Goal: Information Seeking & Learning: Learn about a topic

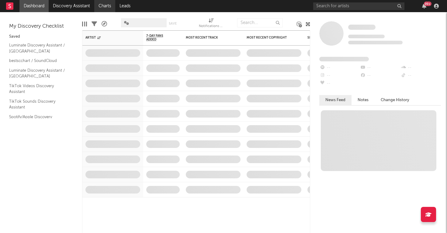
click at [100, 9] on link "Charts" at bounding box center [104, 6] width 21 height 12
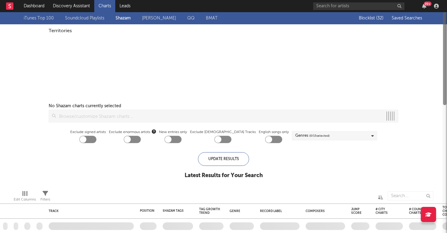
checkbox input "true"
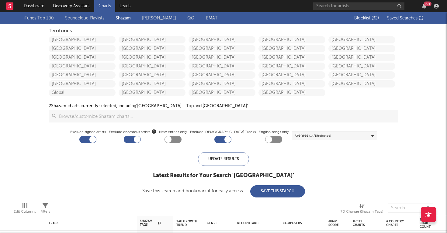
click at [410, 19] on span "Saved Searches ( 1 )" at bounding box center [405, 18] width 36 height 4
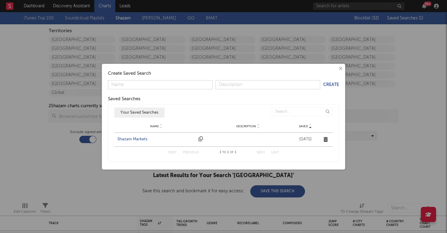
click at [135, 141] on div "Shazam Markets" at bounding box center [156, 140] width 78 height 6
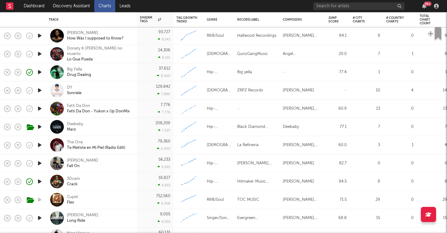
click at [235, 0] on nav "Dashboard Discovery Assistant Charts Leads 99 +" at bounding box center [223, 6] width 447 height 12
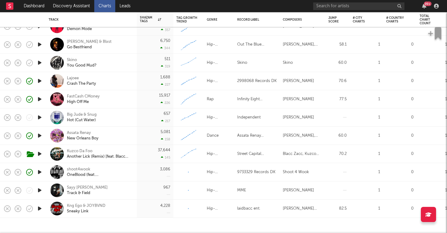
click at [117, 191] on div "Sayy [PERSON_NAME] Track & Field" at bounding box center [99, 190] width 65 height 11
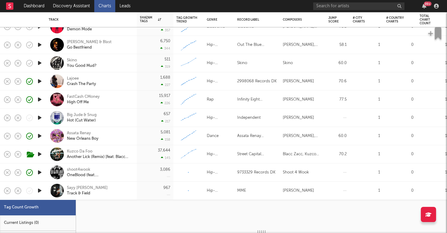
select select "1w"
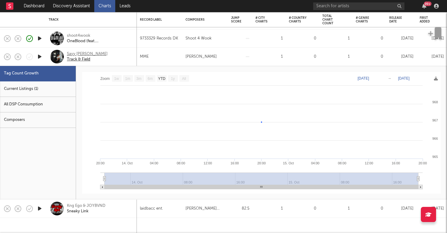
click at [81, 53] on div "Sayy [PERSON_NAME]" at bounding box center [87, 53] width 41 height 5
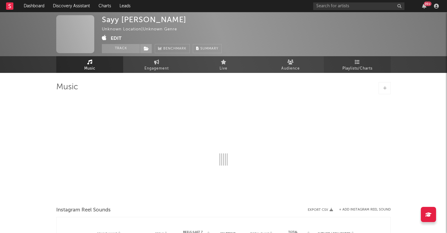
click at [356, 64] on icon at bounding box center [357, 62] width 5 height 5
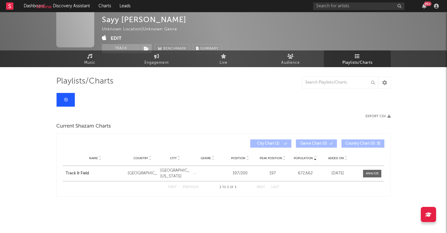
scroll to position [6, 0]
